Goal: Task Accomplishment & Management: Use online tool/utility

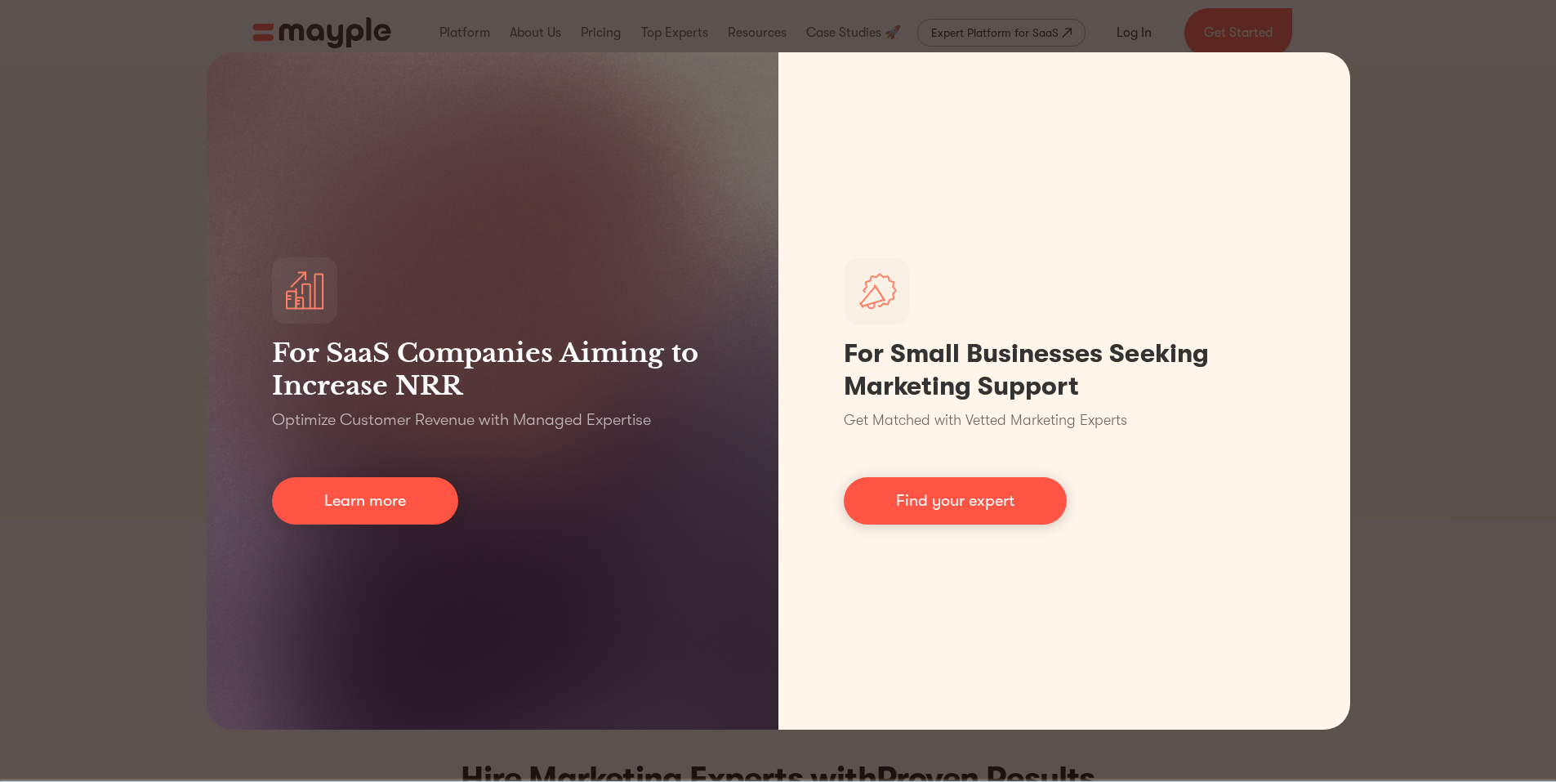
click at [1406, 332] on div "For SaaS Companies Aiming to Increase NRR Optimize Customer Revenue with Manage…" at bounding box center [778, 391] width 1556 height 782
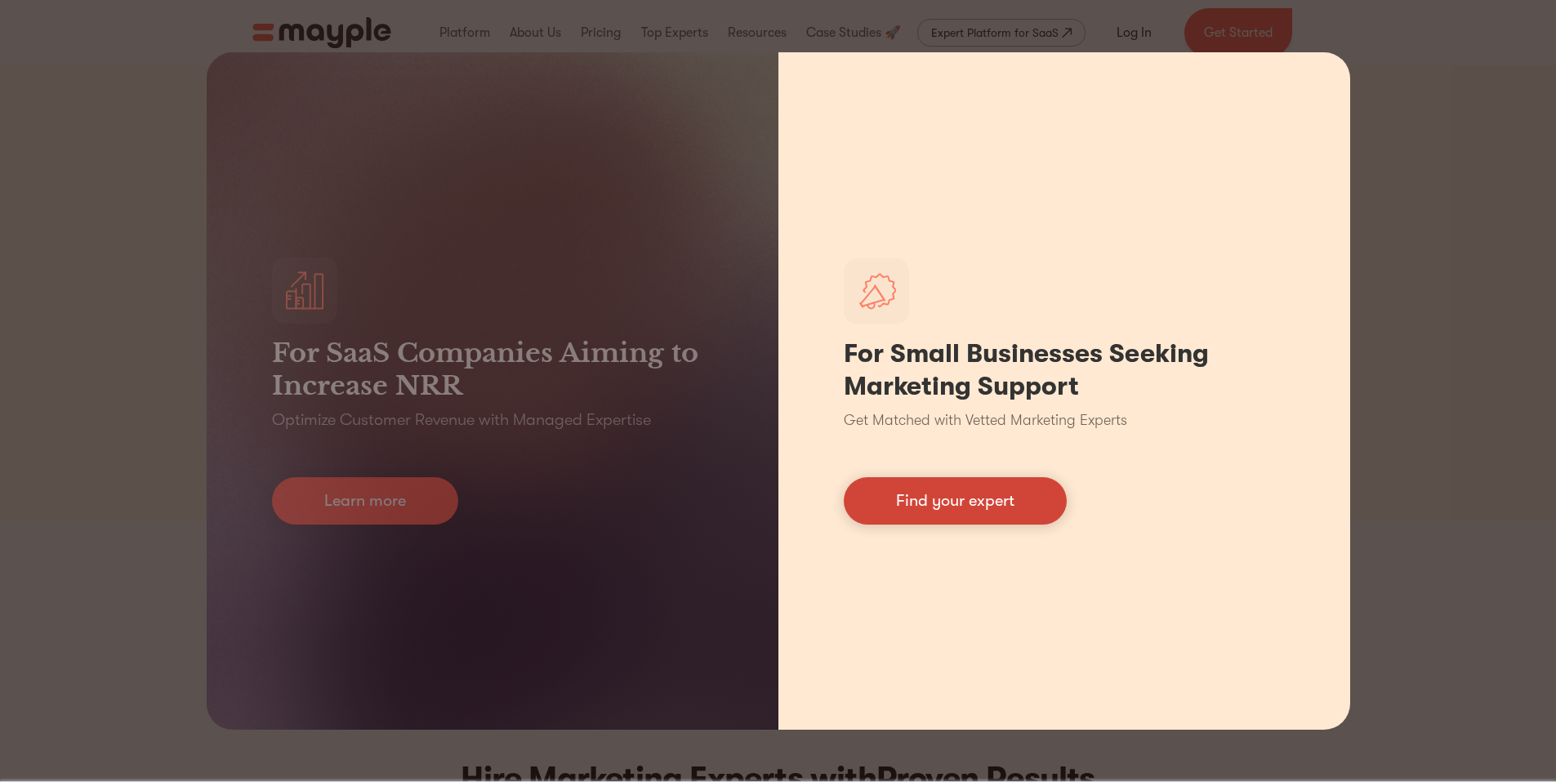
click at [943, 481] on link "Find your expert" at bounding box center [955, 500] width 223 height 47
